Goal: Information Seeking & Learning: Learn about a topic

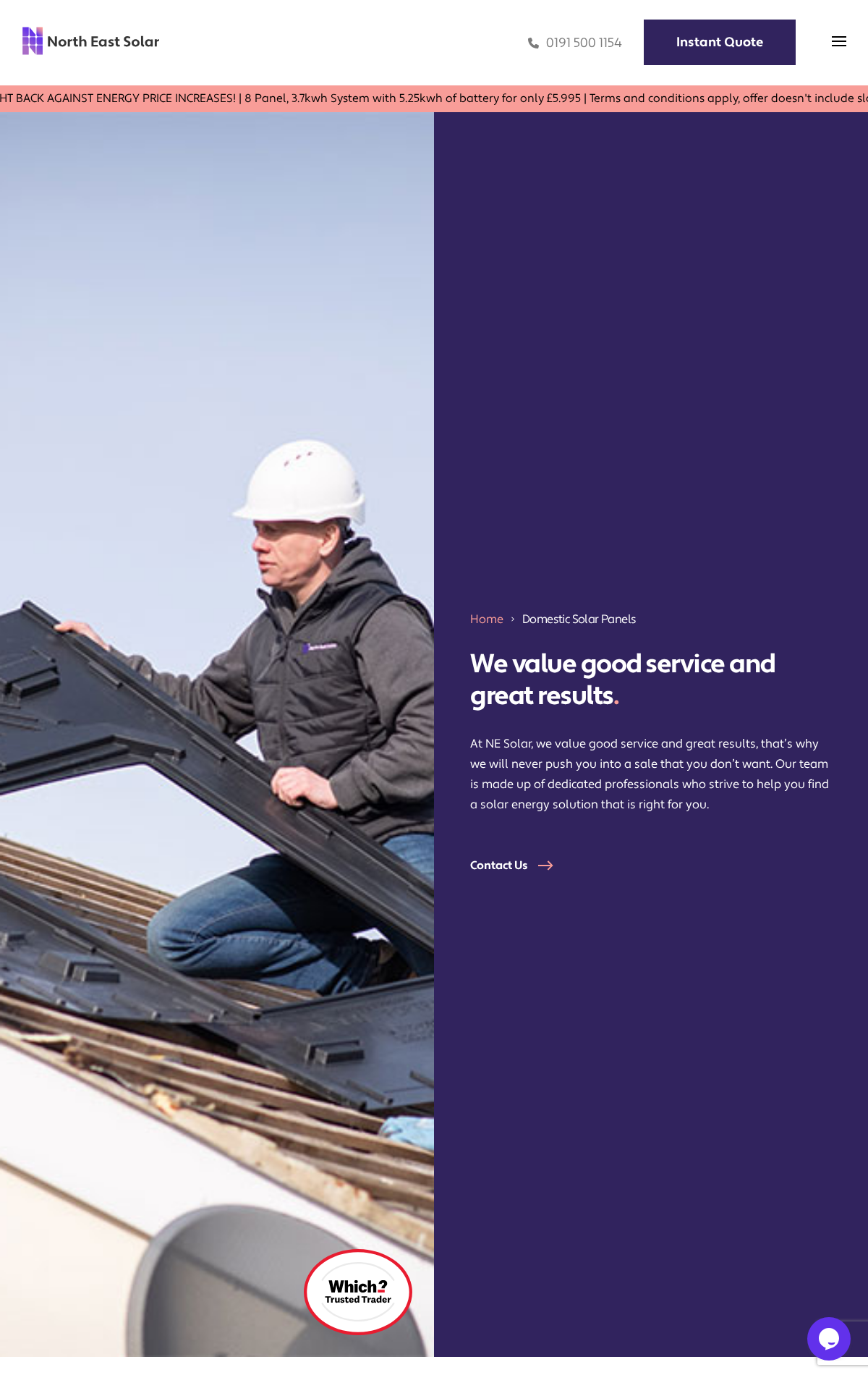
scroll to position [4449, 0]
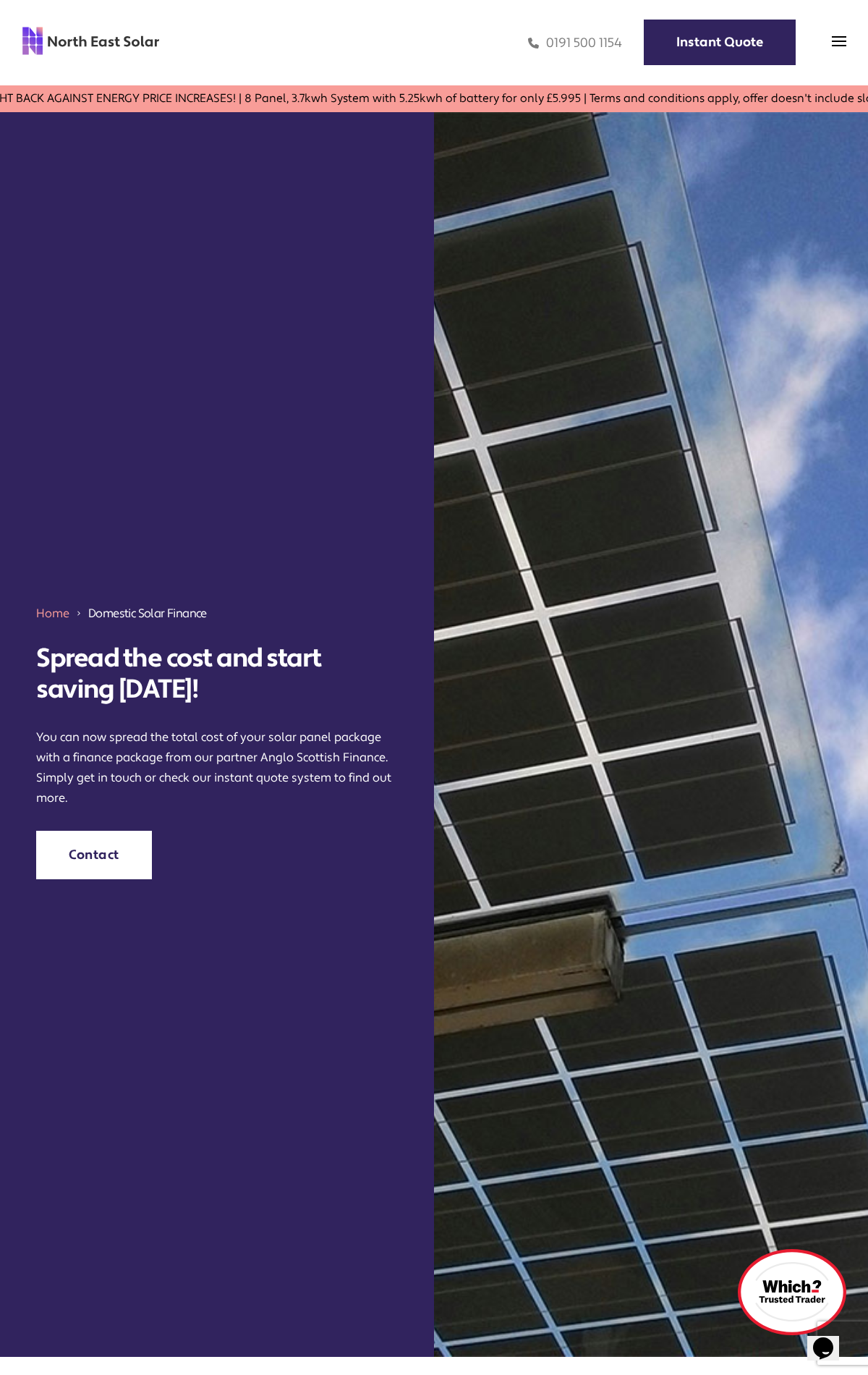
scroll to position [3778, 0]
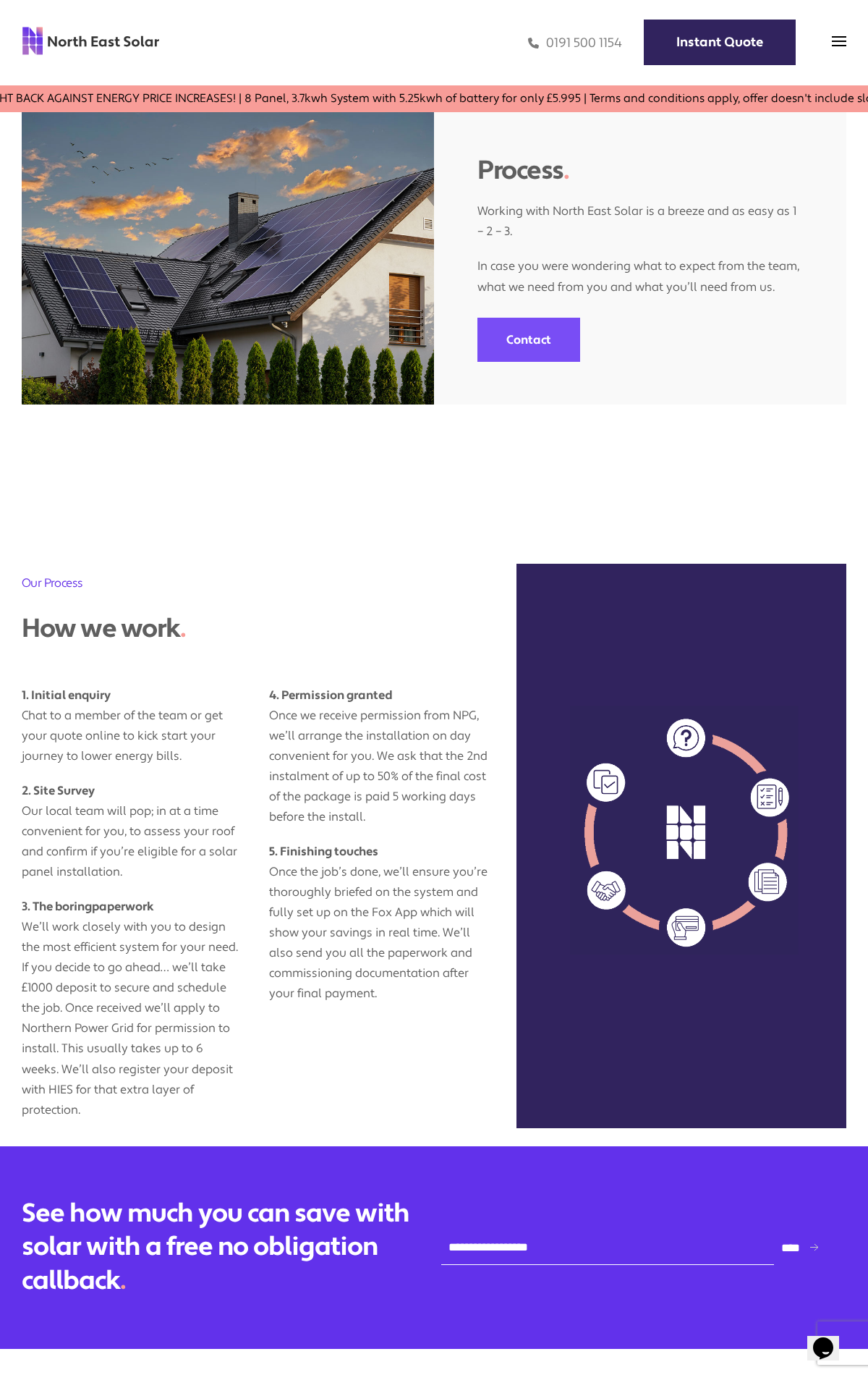
scroll to position [1131, 0]
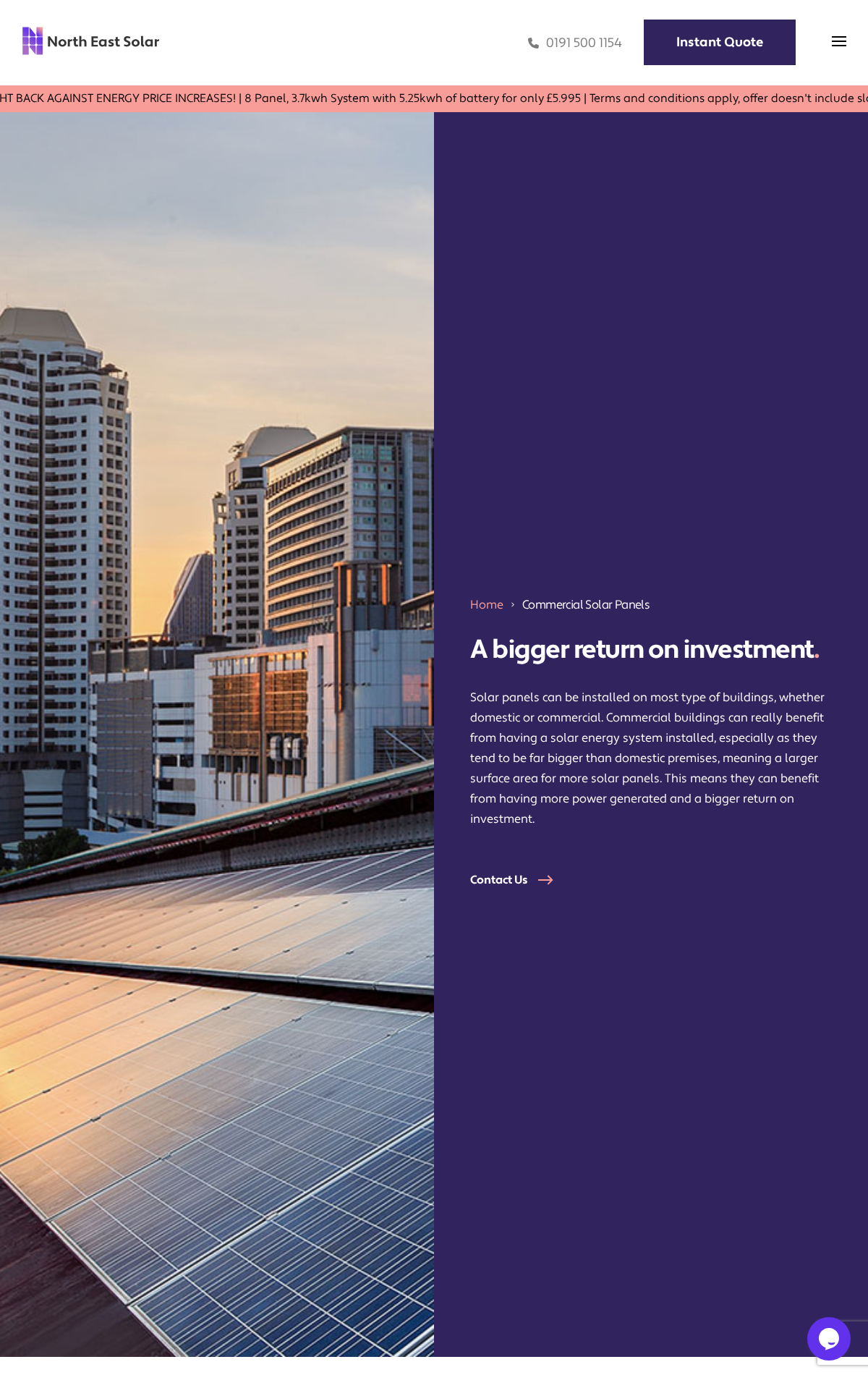
scroll to position [4376, 0]
